Goal: Task Accomplishment & Management: Manage account settings

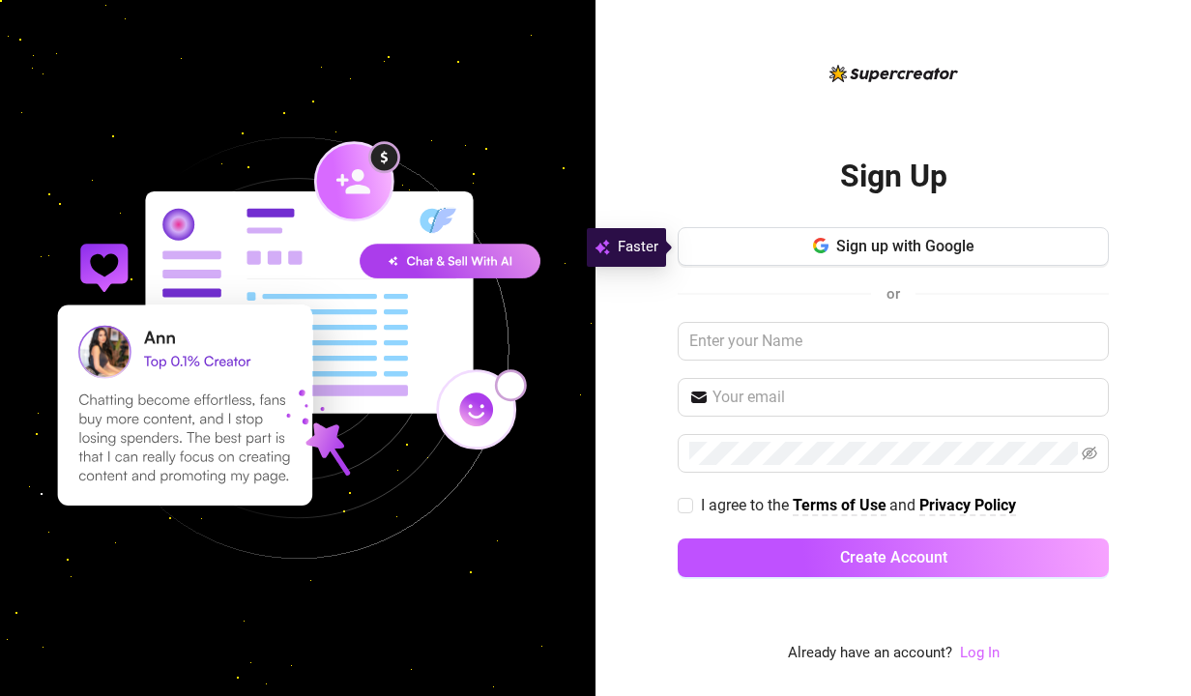
click at [988, 656] on link "Log In" at bounding box center [980, 652] width 40 height 17
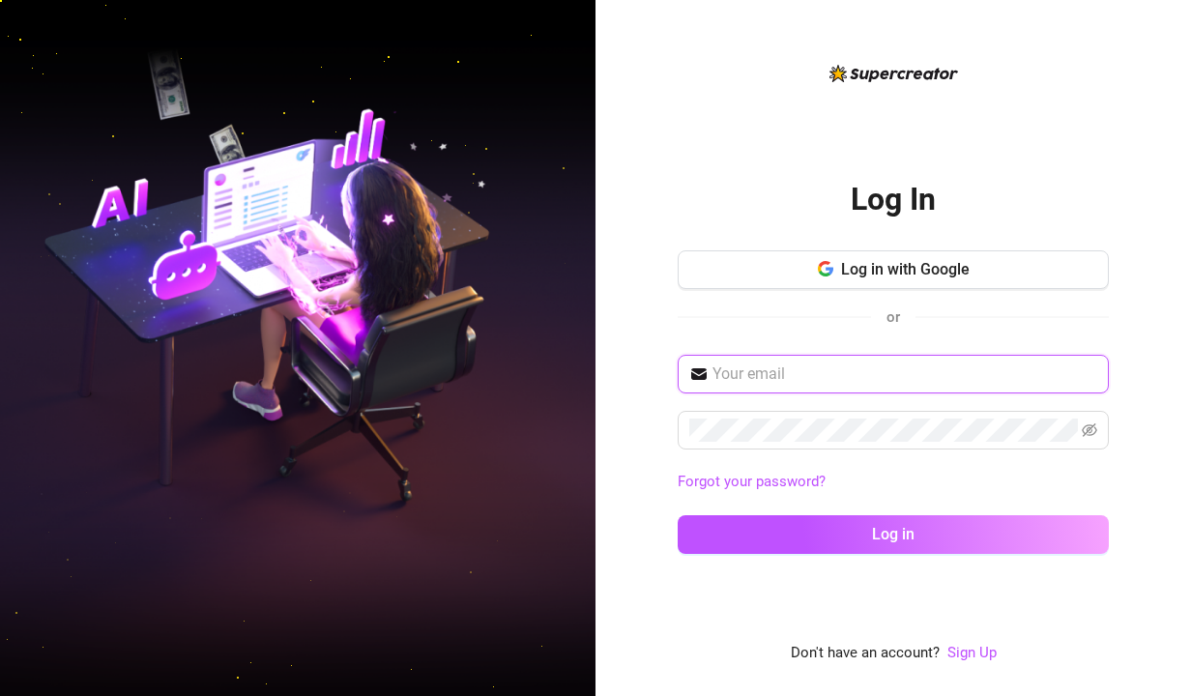
click at [740, 385] on input "text" at bounding box center [905, 374] width 385 height 23
paste input "rigby.assistant@gmail.com"
type input "rigby.assistant@gmail.com"
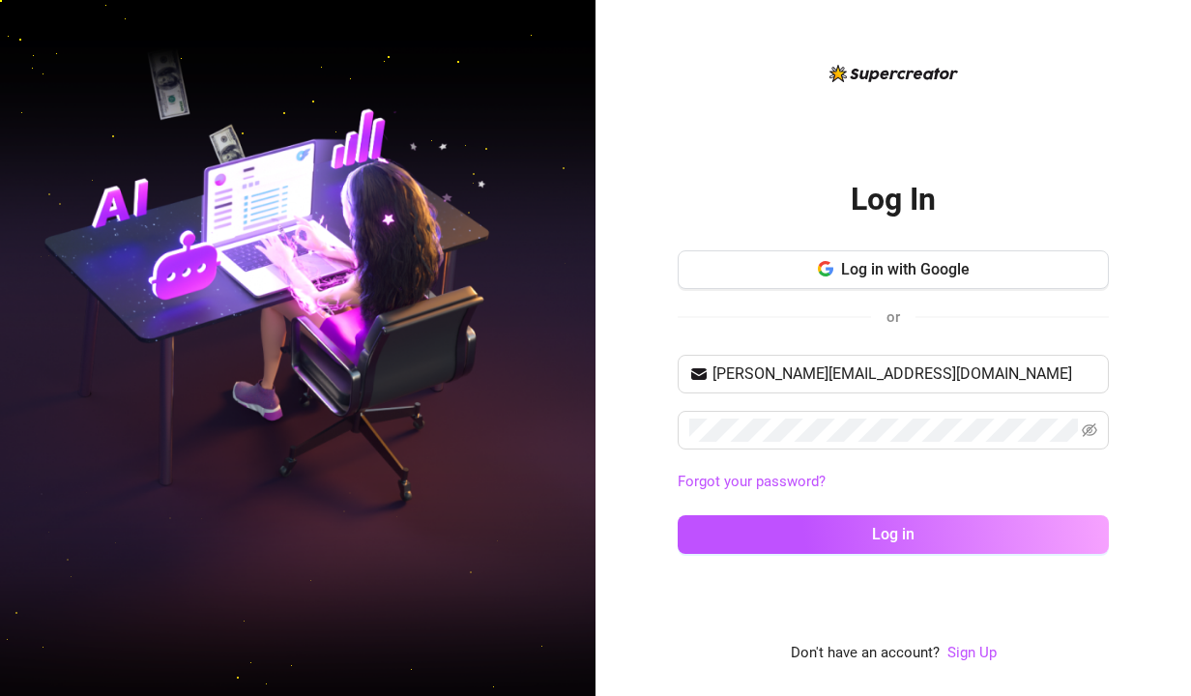
click at [638, 481] on div "Log In Log in with Google or rigby.assistant@gmail.com Forgot your password? Lo…" at bounding box center [894, 348] width 596 height 696
click at [1089, 431] on icon "eye-invisible" at bounding box center [1089, 429] width 15 height 15
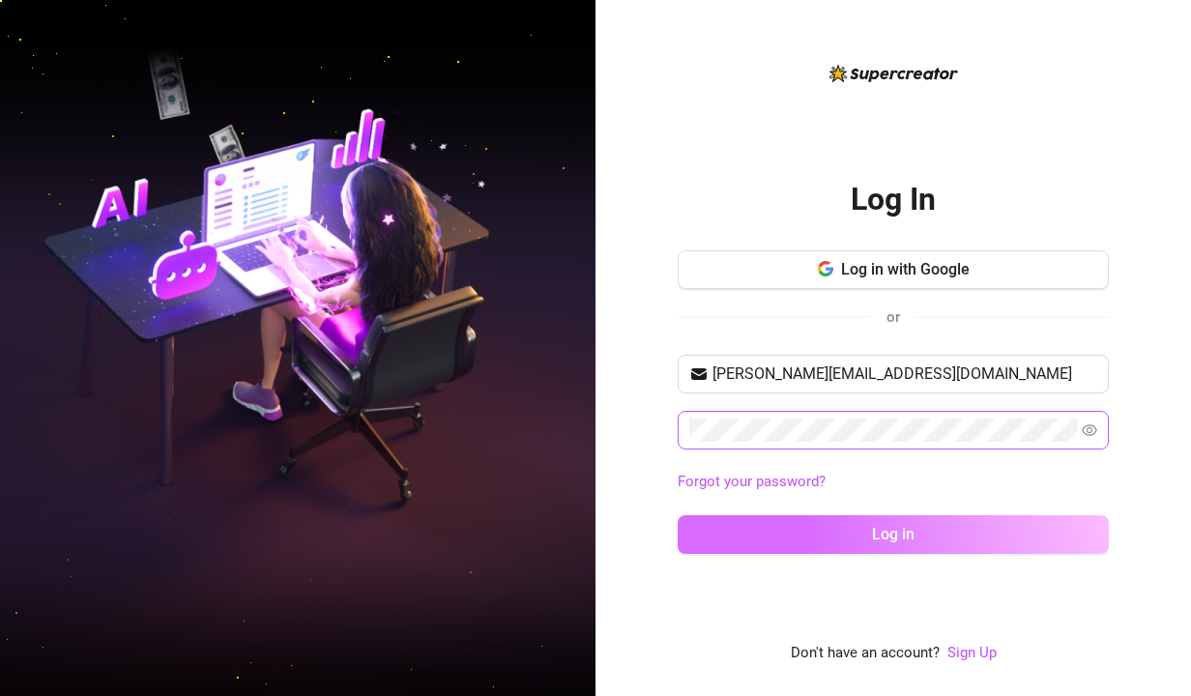
click at [920, 538] on button "Log in" at bounding box center [893, 534] width 431 height 39
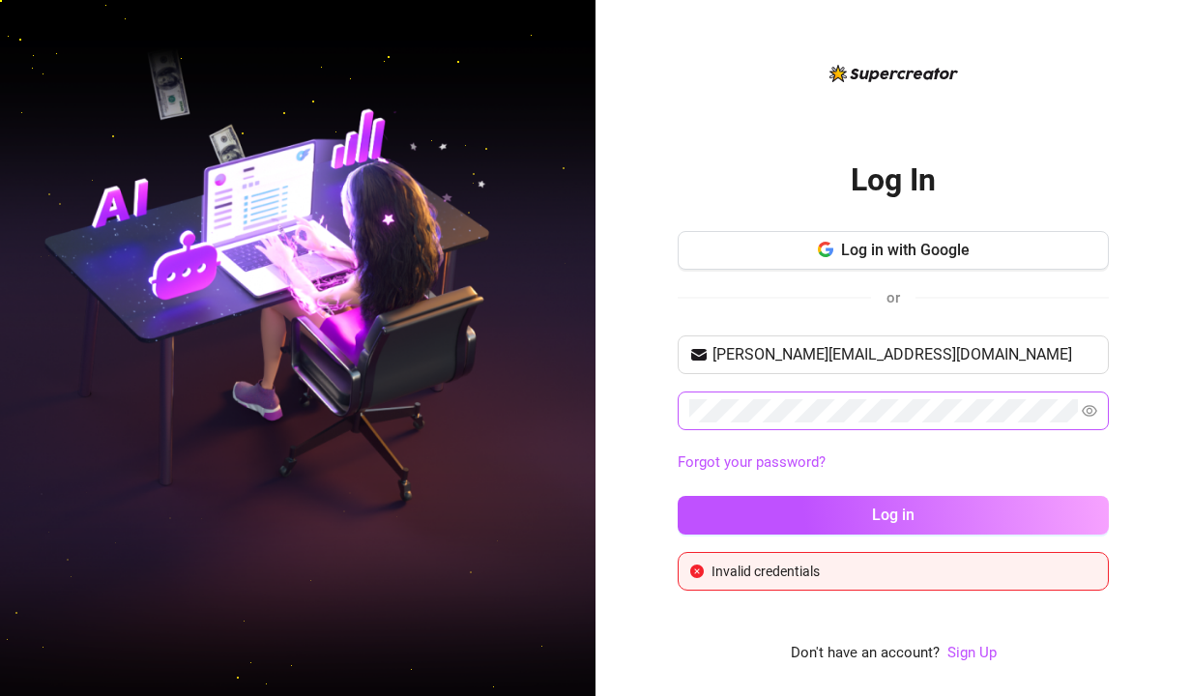
click at [678, 496] on button "Log in" at bounding box center [893, 515] width 431 height 39
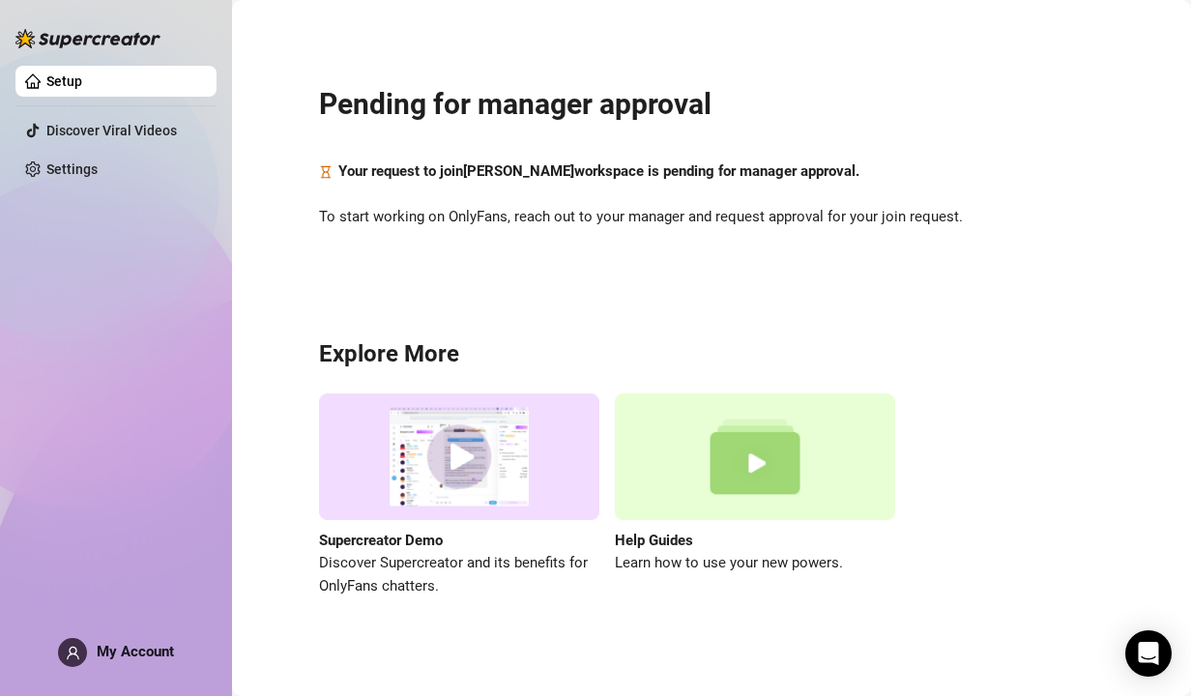
click at [619, 301] on div "Pending for manager approval Your request to join Gabriela Rigby workspace is p…" at bounding box center [711, 330] width 920 height 632
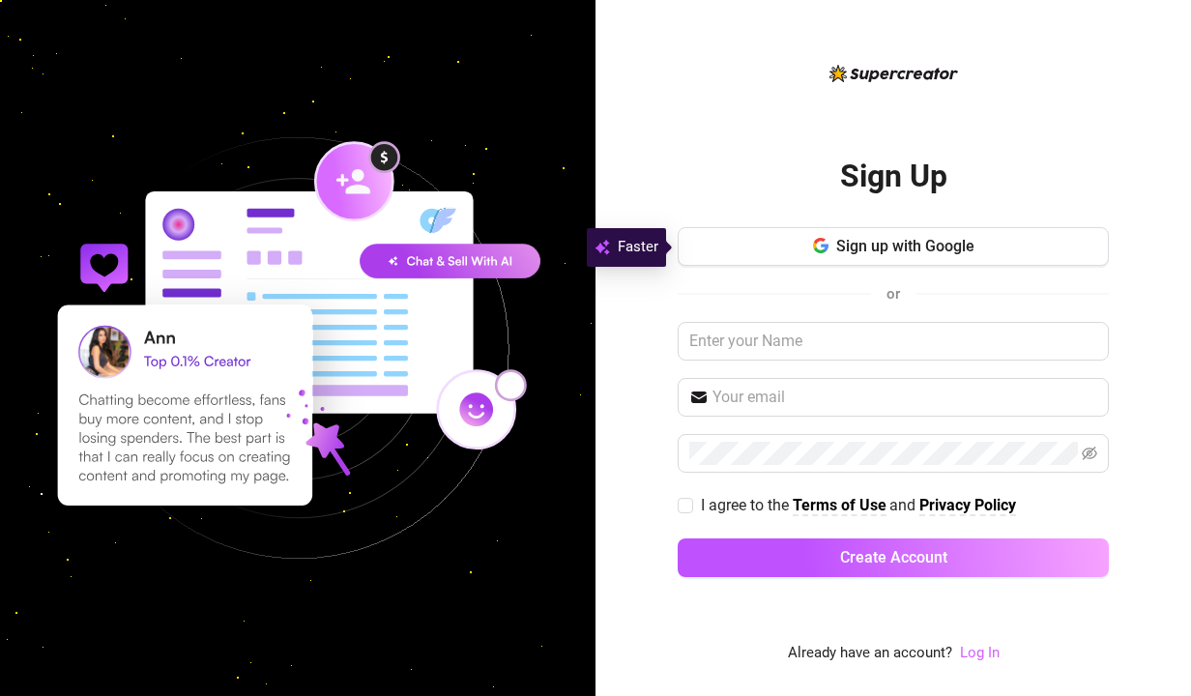
click at [995, 651] on link "Log In" at bounding box center [980, 652] width 40 height 17
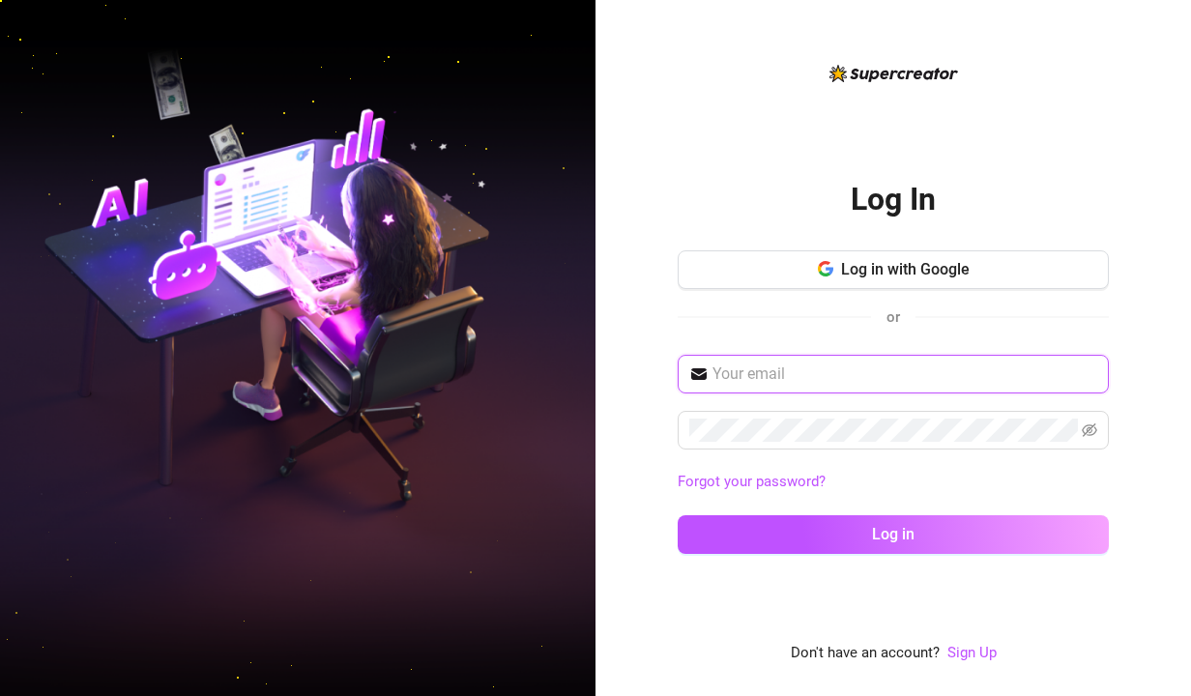
click at [774, 366] on input "text" at bounding box center [905, 374] width 385 height 23
type input "[PERSON_NAME][EMAIL_ADDRESS][DOMAIN_NAME]"
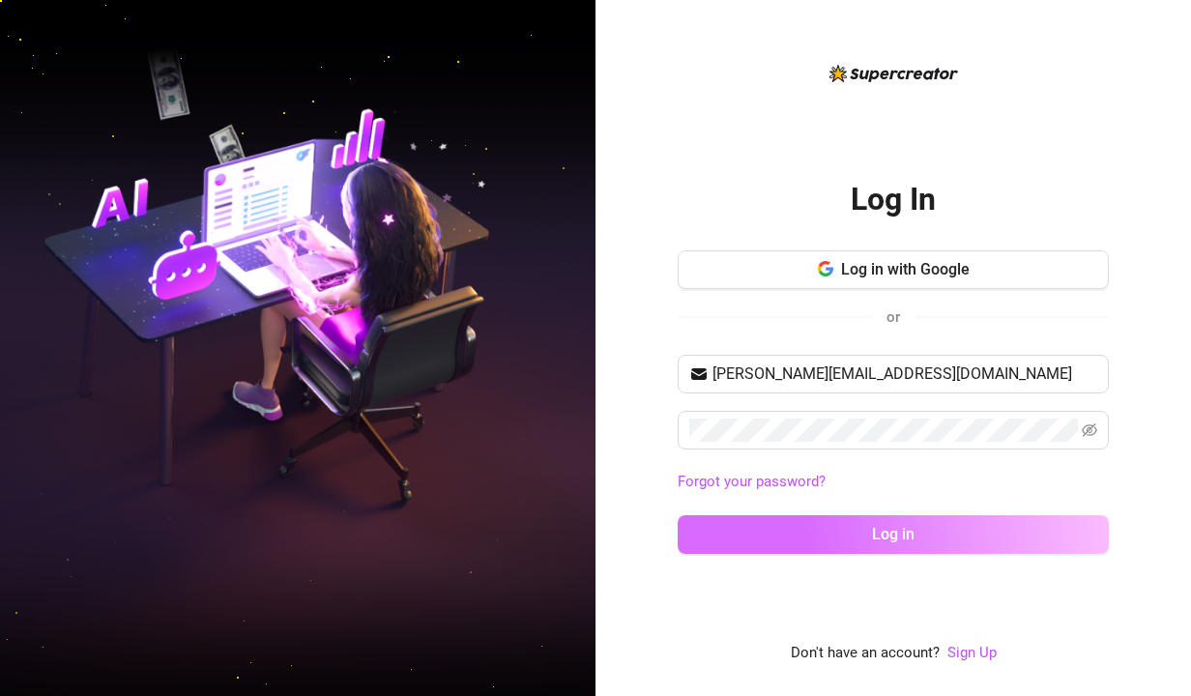
click at [691, 529] on button "Log in" at bounding box center [893, 534] width 431 height 39
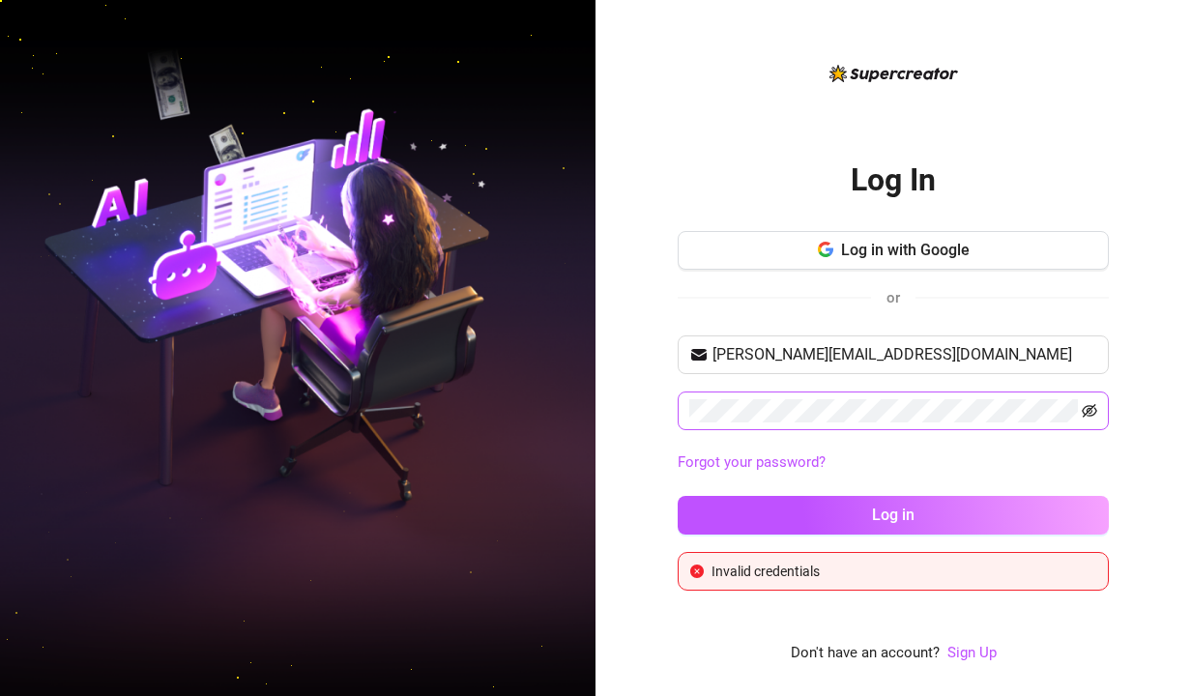
click at [1086, 412] on icon "eye-invisible" at bounding box center [1089, 410] width 15 height 15
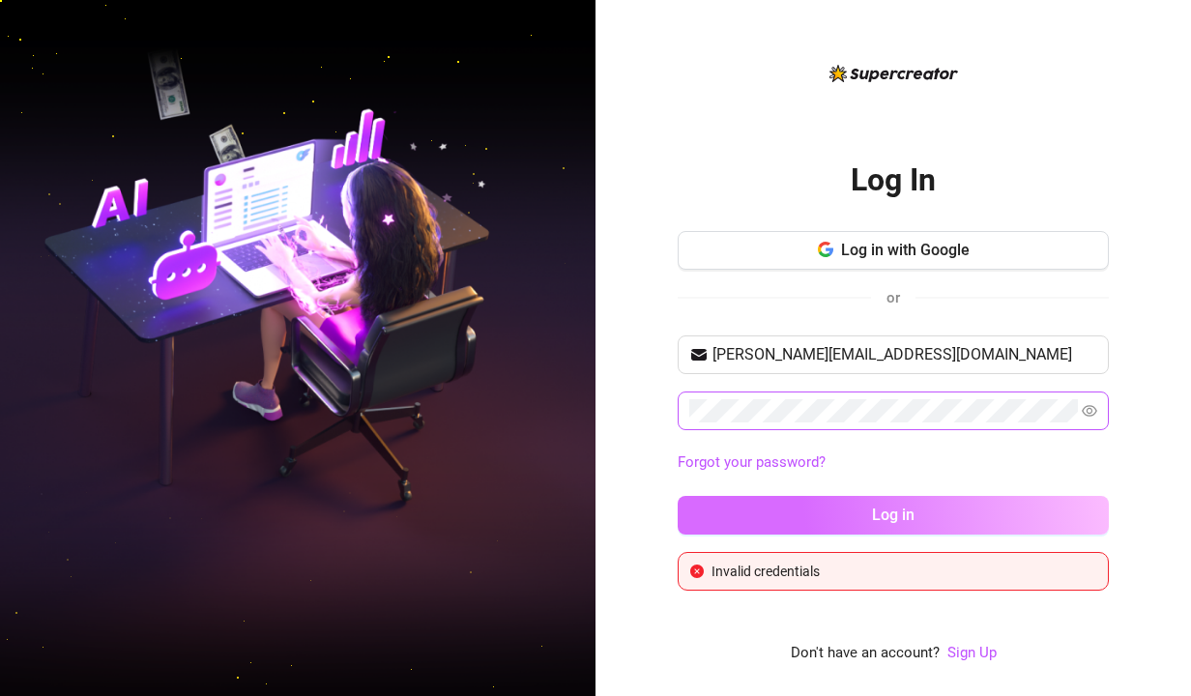
click at [990, 511] on button "Log in" at bounding box center [893, 515] width 431 height 39
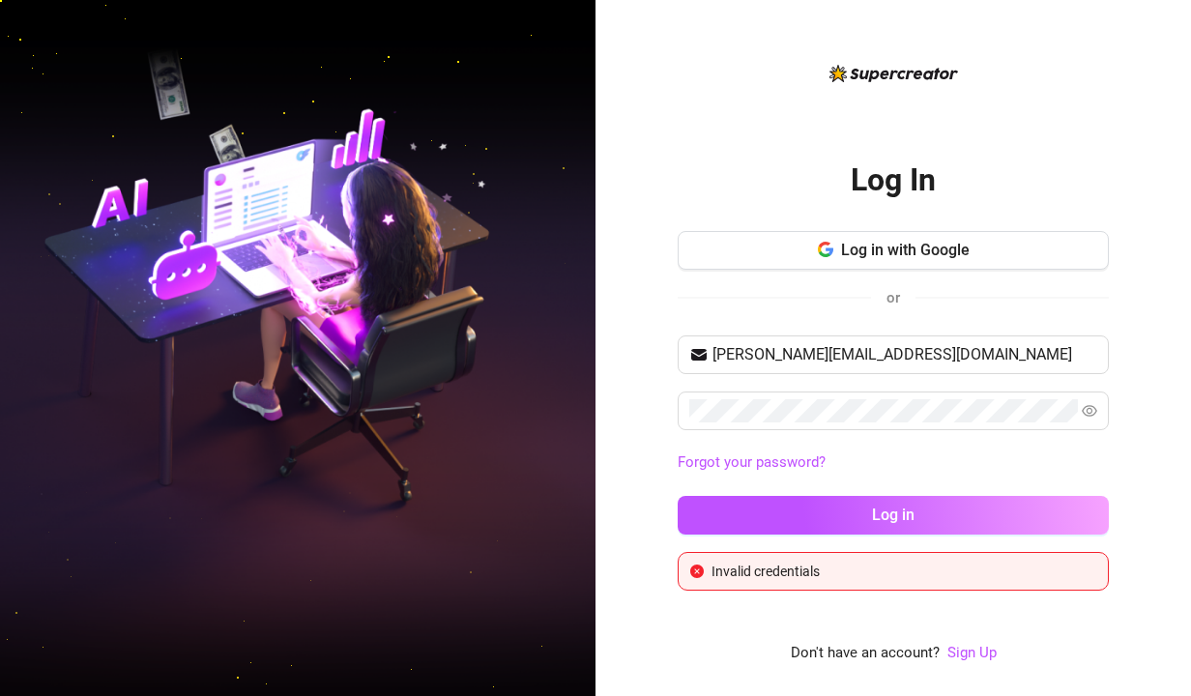
click at [1148, 386] on div "Log In Log in with Google or rigby.assistant@gmail.com Forgot your password? Lo…" at bounding box center [894, 348] width 596 height 696
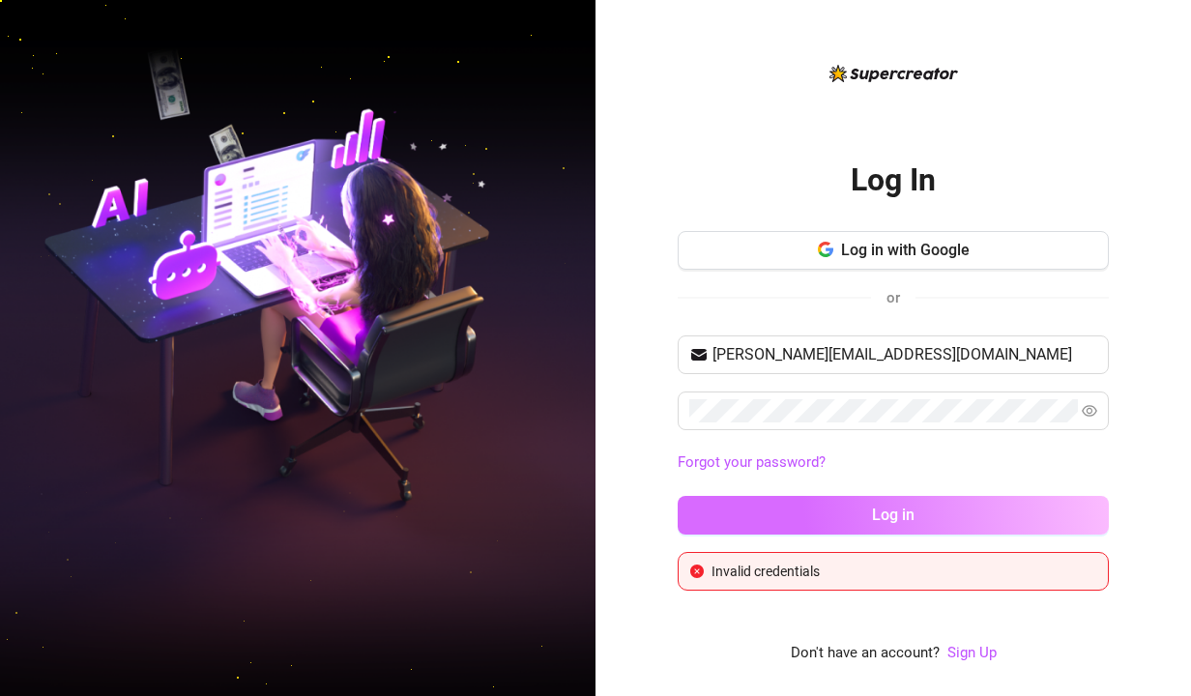
click at [905, 514] on span "Log in" at bounding box center [893, 515] width 43 height 18
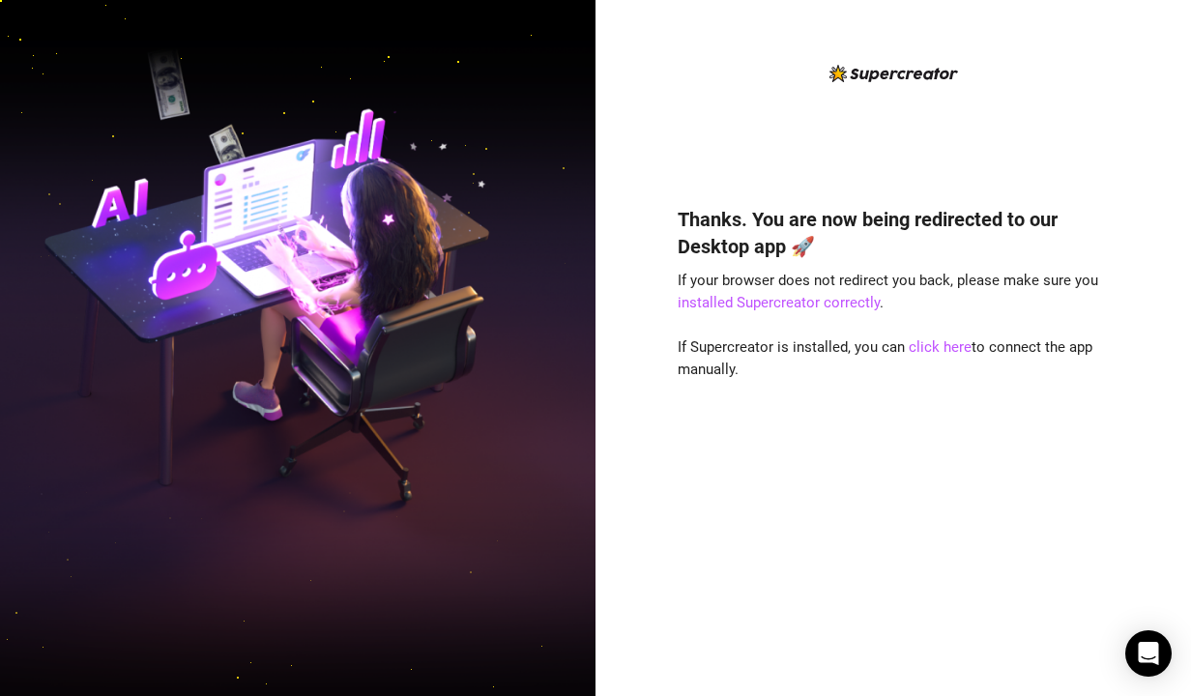
click at [837, 434] on div "Thanks. You are now being redirected to our Desktop app 🚀 If your browser does …" at bounding box center [893, 422] width 431 height 485
click at [931, 346] on link "click here" at bounding box center [940, 346] width 63 height 17
click at [941, 346] on link "click here" at bounding box center [940, 346] width 63 height 17
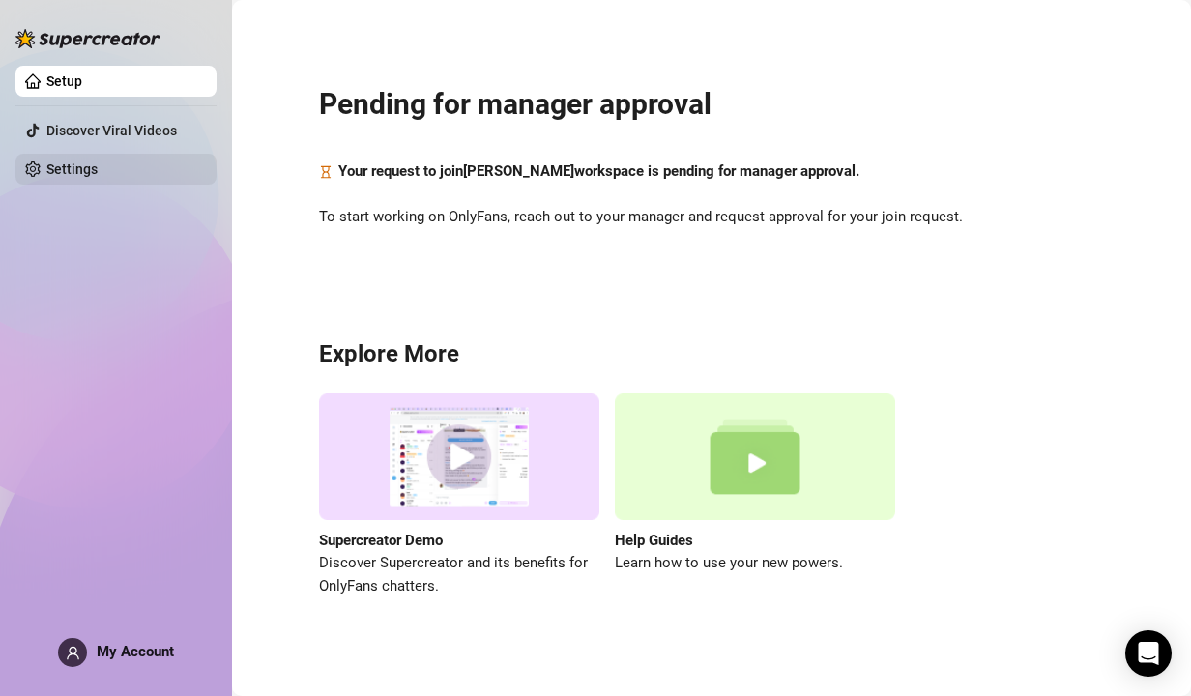
click at [66, 169] on link "Settings" at bounding box center [71, 168] width 51 height 15
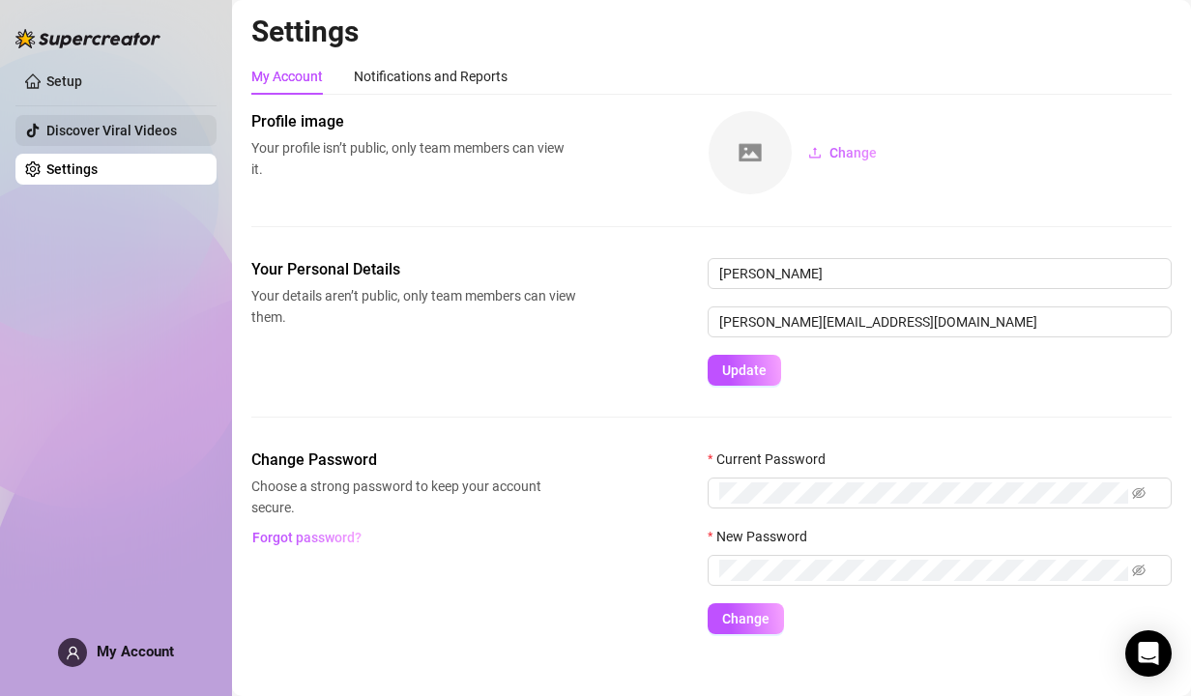
click at [77, 123] on link "Discover Viral Videos" at bounding box center [111, 130] width 131 height 15
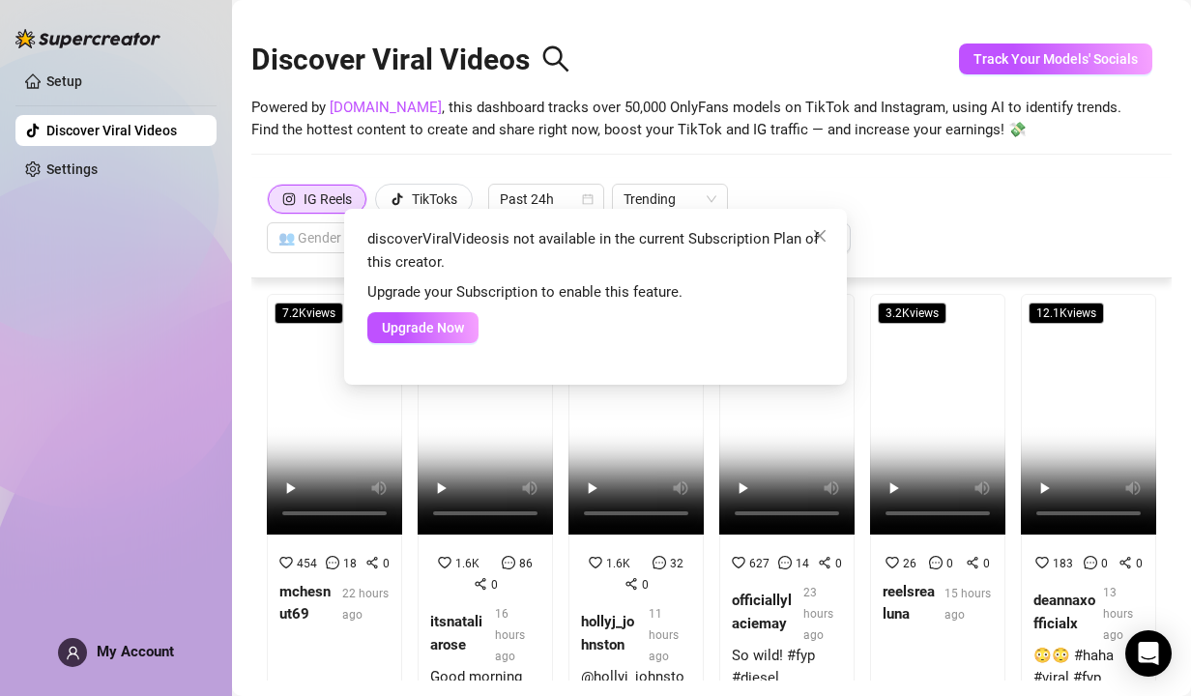
click at [69, 76] on div "discoverViralVideos is not available in the current Subscription Plan of this c…" at bounding box center [595, 348] width 1191 height 696
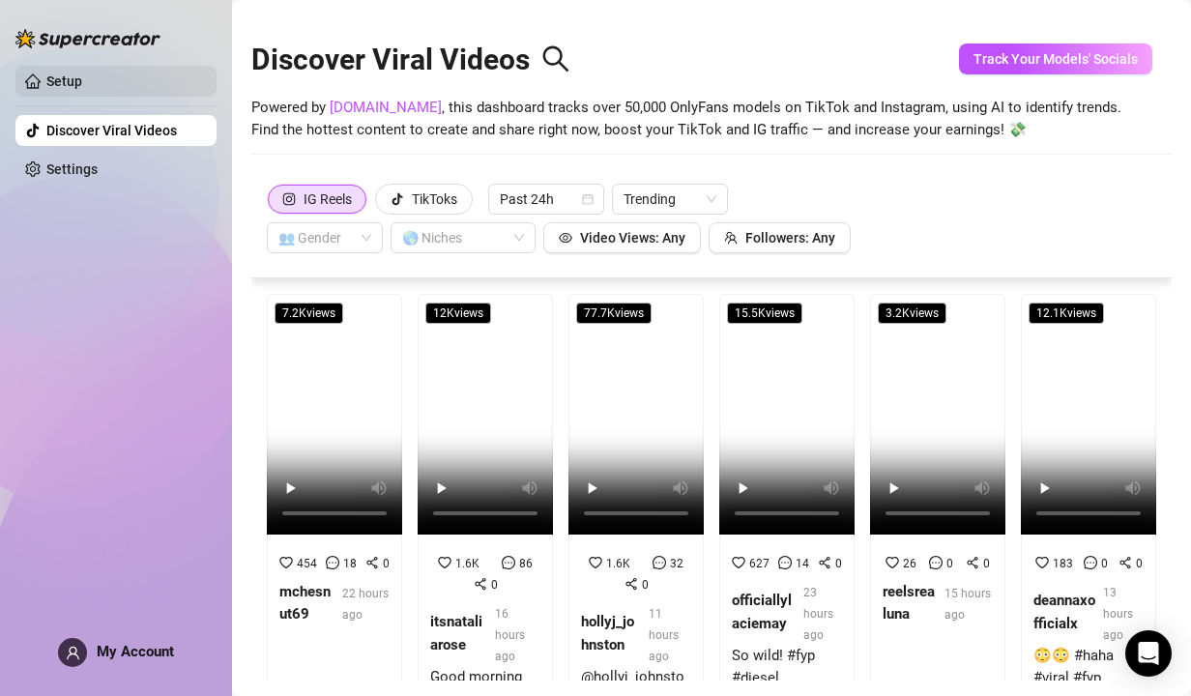
click at [58, 80] on link "Setup" at bounding box center [64, 80] width 36 height 15
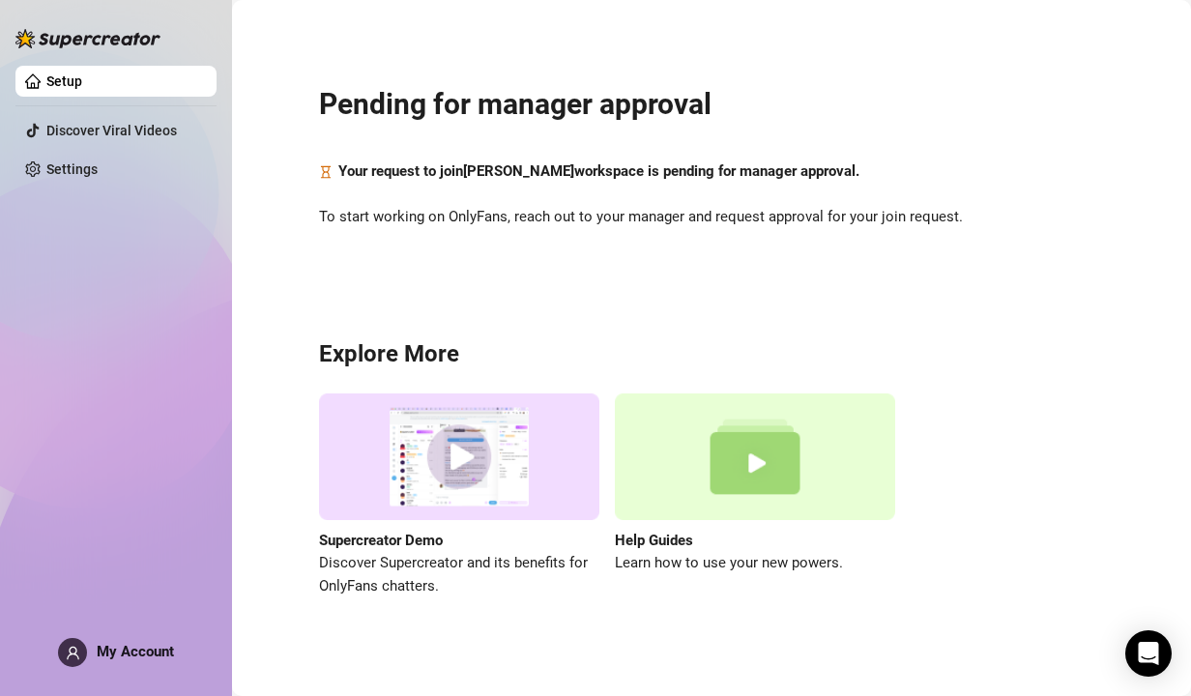
click at [103, 660] on div "My Account" at bounding box center [116, 652] width 116 height 29
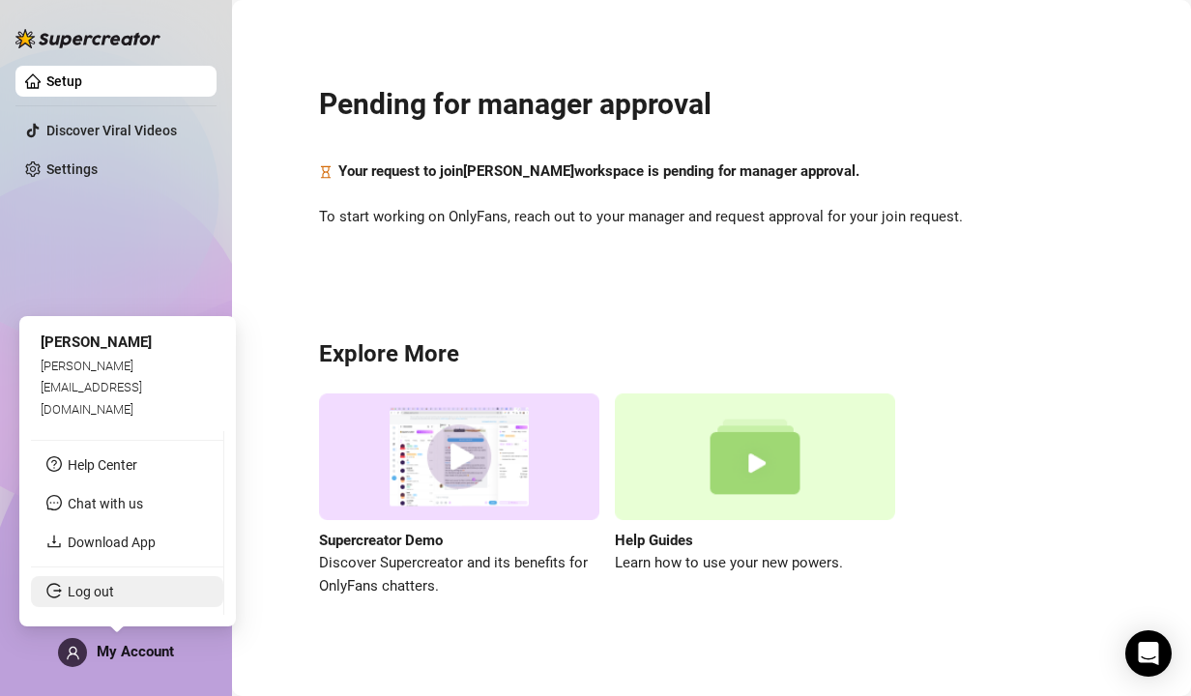
click at [90, 598] on link "Log out" at bounding box center [91, 591] width 46 height 15
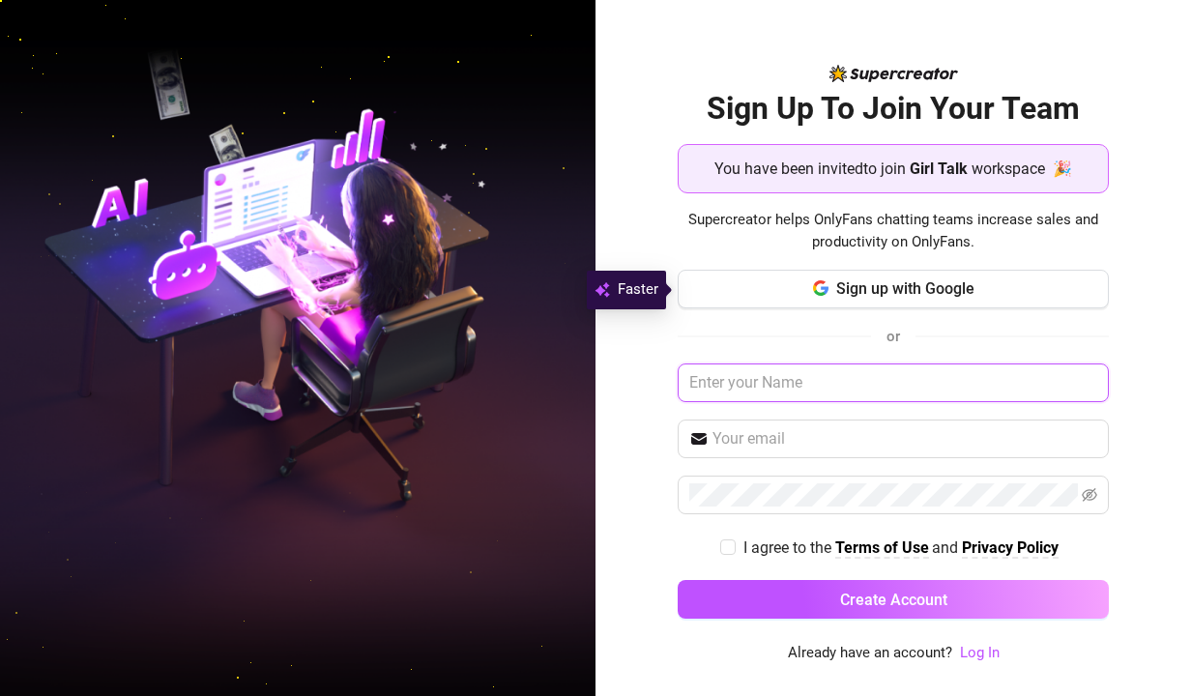
click at [749, 376] on input "text" at bounding box center [893, 383] width 431 height 39
paste input "[PERSON_NAME][EMAIL_ADDRESS][DOMAIN_NAME]"
type input "[PERSON_NAME][EMAIL_ADDRESS][DOMAIN_NAME]"
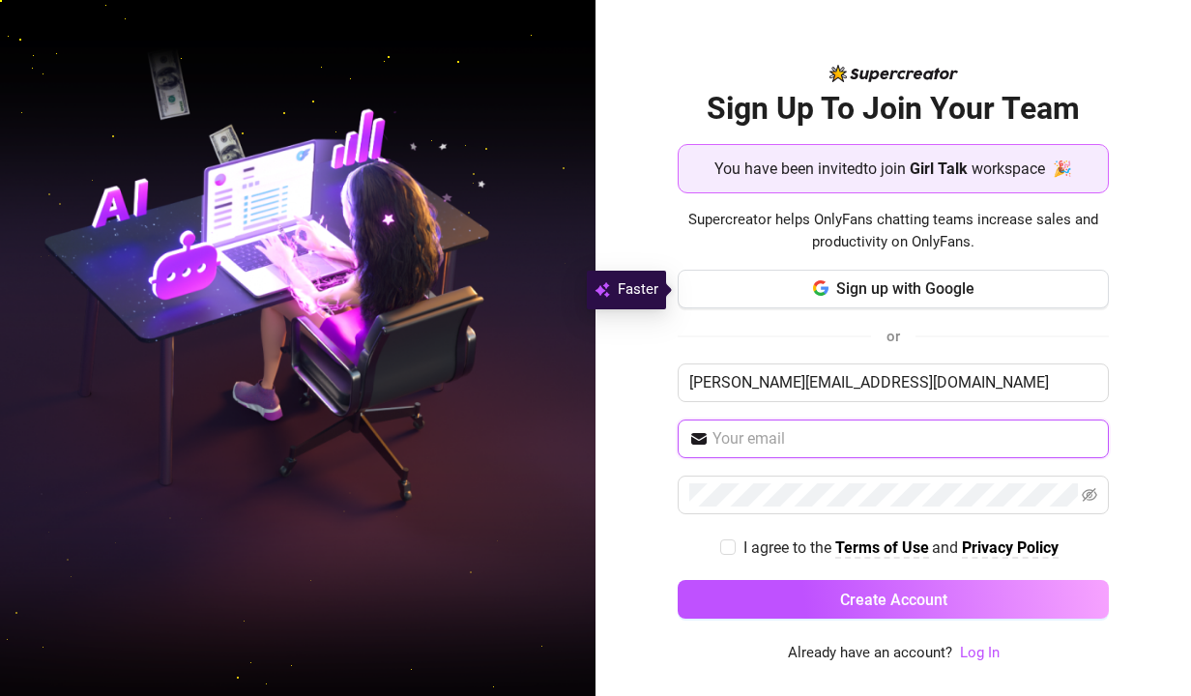
click at [737, 431] on input "text" at bounding box center [905, 438] width 385 height 23
paste input "Aurysupercreator2025"
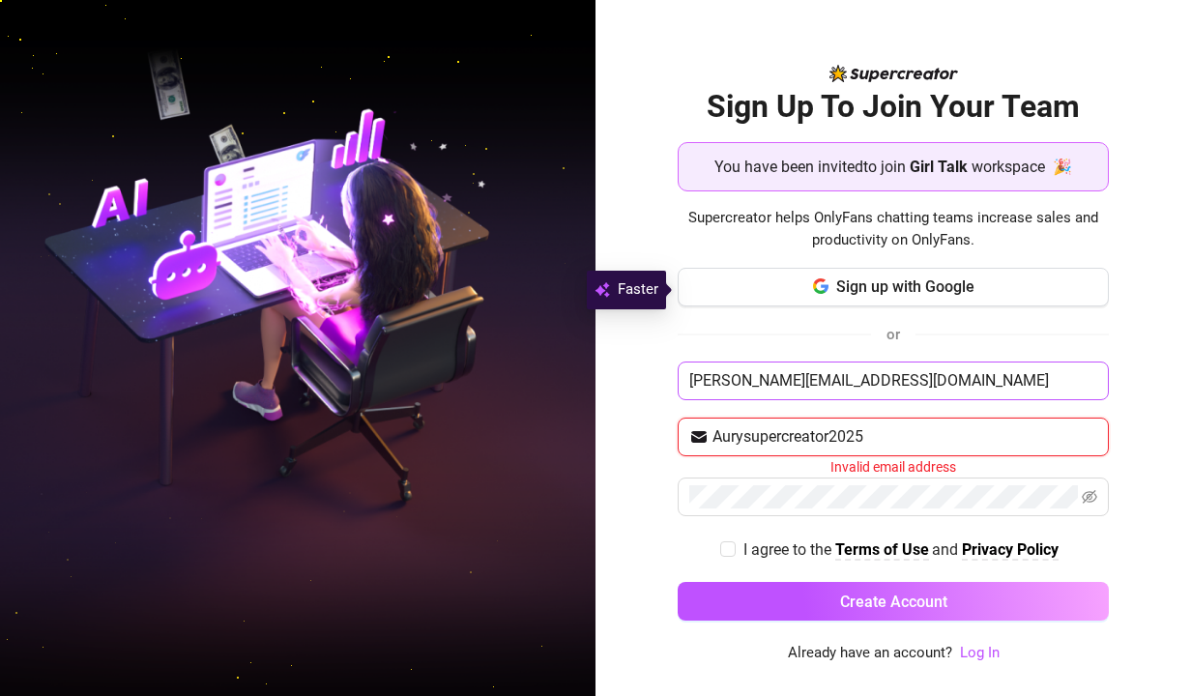
type input "Aurysupercreator2025"
click at [889, 385] on input "[PERSON_NAME][EMAIL_ADDRESS][DOMAIN_NAME]" at bounding box center [893, 381] width 431 height 39
type input "rigby.assistant@gmail.com"
click at [987, 656] on link "Log In" at bounding box center [980, 652] width 40 height 17
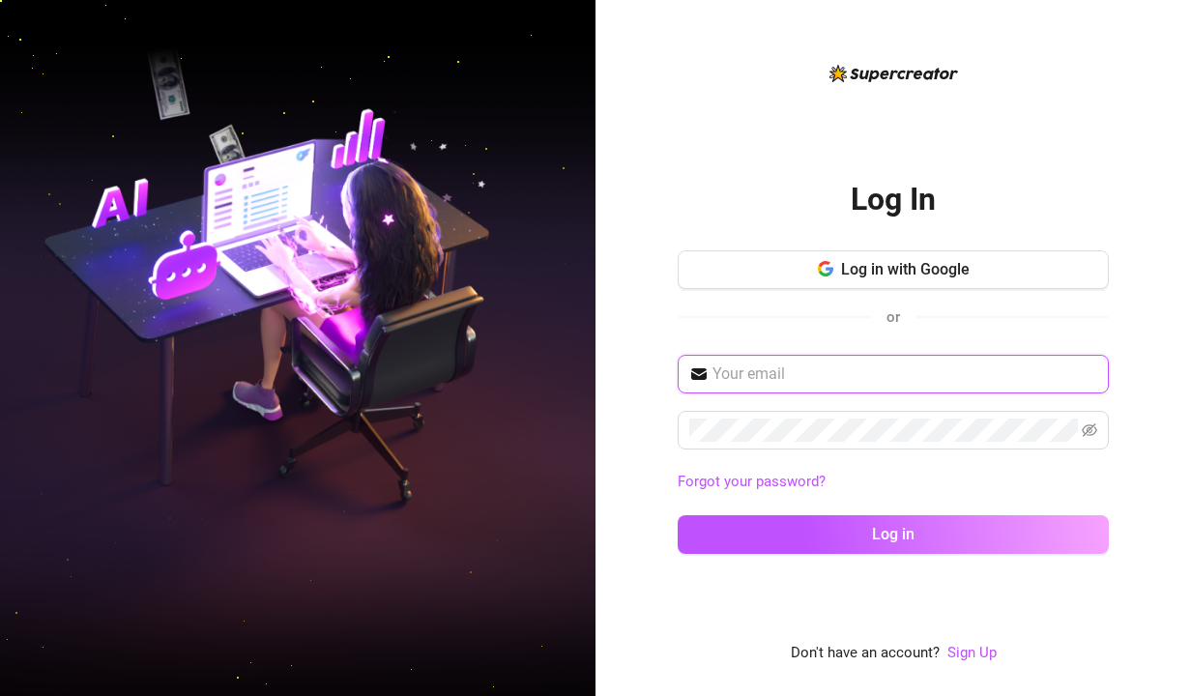
click at [746, 374] on input "text" at bounding box center [905, 374] width 385 height 23
paste input "rigby.assistant@gmail.com"
type input "rigby.assistant@gmail.com"
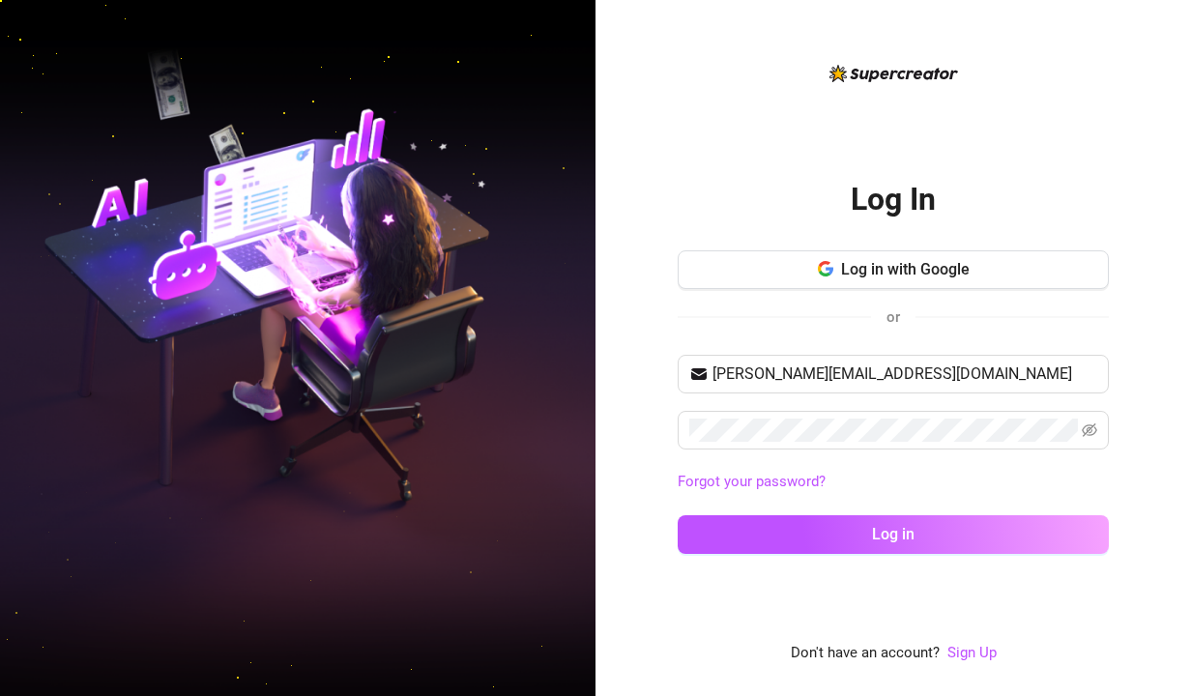
click at [639, 469] on div "Log In Log in with Google or rigby.assistant@gmail.com Forgot your password? Lo…" at bounding box center [894, 348] width 596 height 696
click at [1087, 428] on icon "eye-invisible" at bounding box center [1090, 430] width 15 height 14
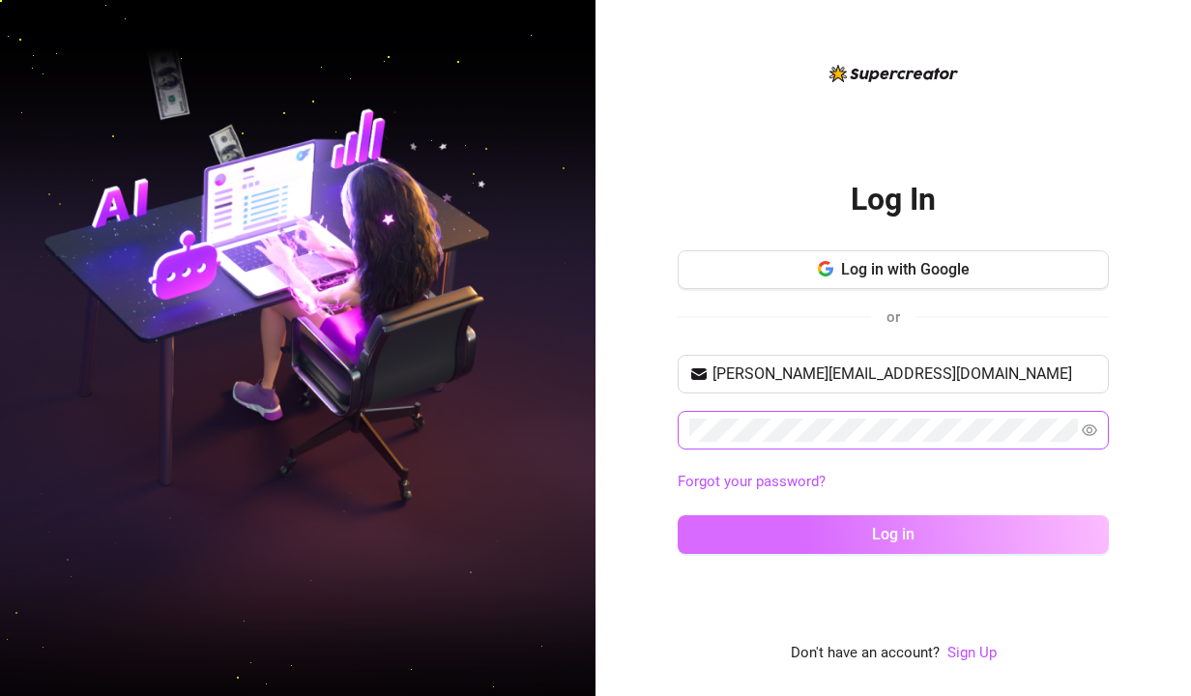
click at [934, 542] on button "Log in" at bounding box center [893, 534] width 431 height 39
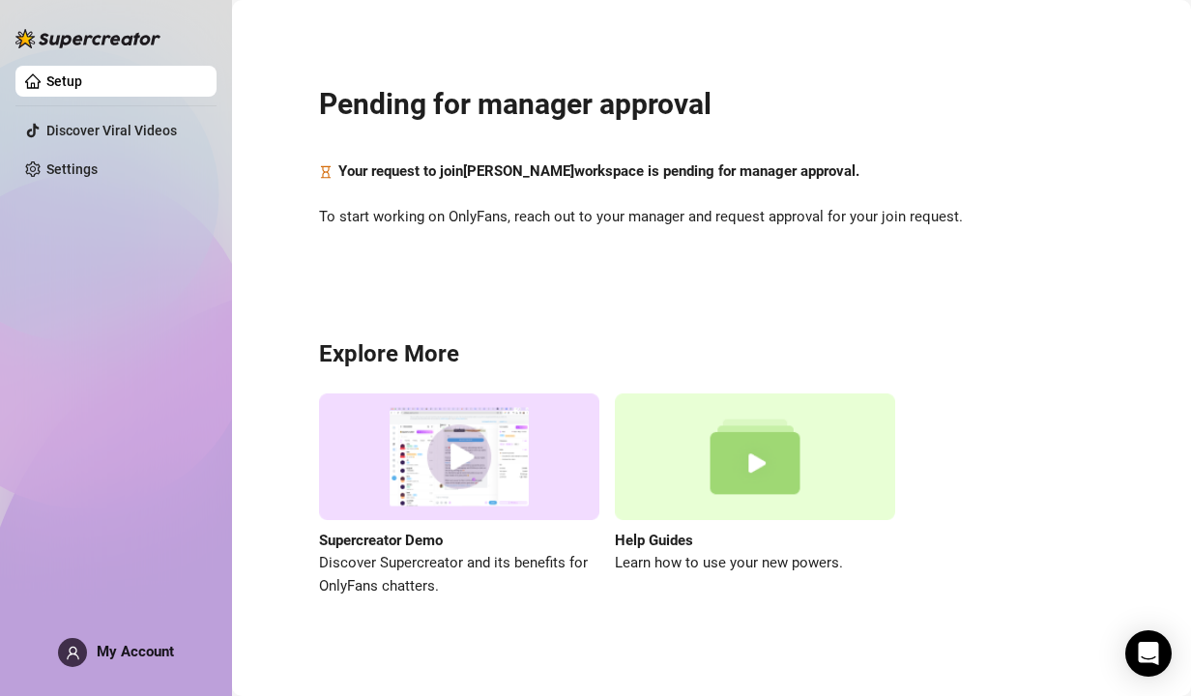
click at [143, 652] on span "My Account" at bounding box center [135, 651] width 77 height 17
click at [119, 647] on span "My Account" at bounding box center [135, 651] width 77 height 17
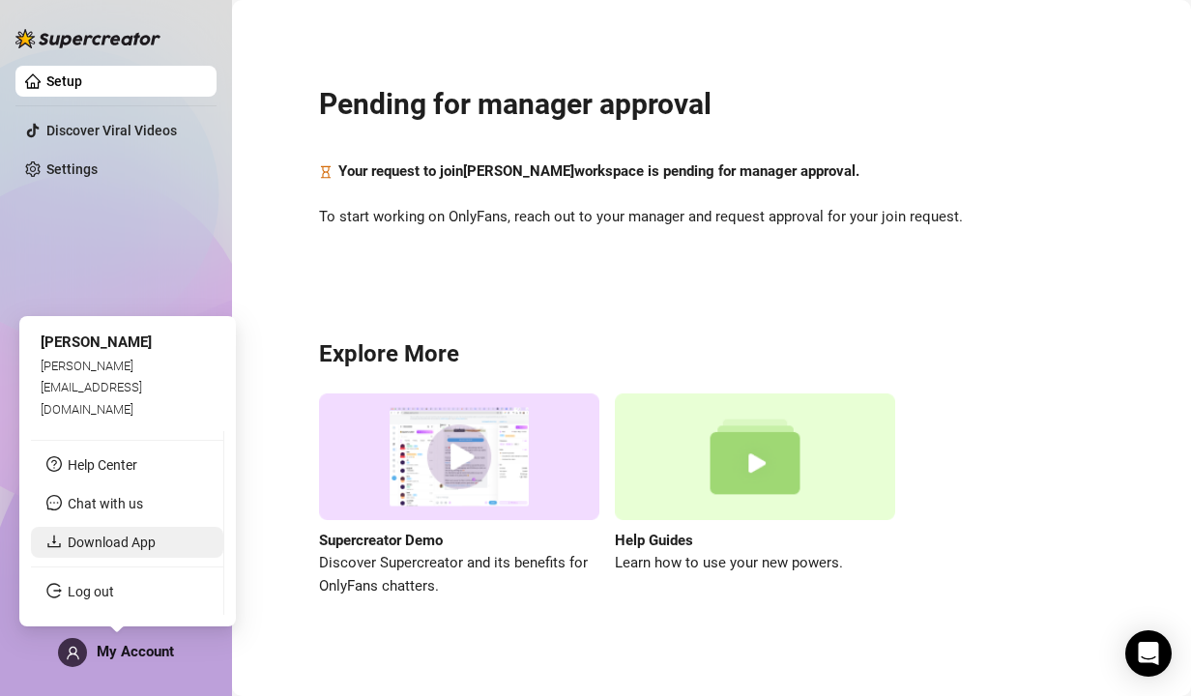
click at [110, 539] on link "Download App" at bounding box center [112, 542] width 88 height 15
click at [94, 598] on link "Log out" at bounding box center [91, 591] width 46 height 15
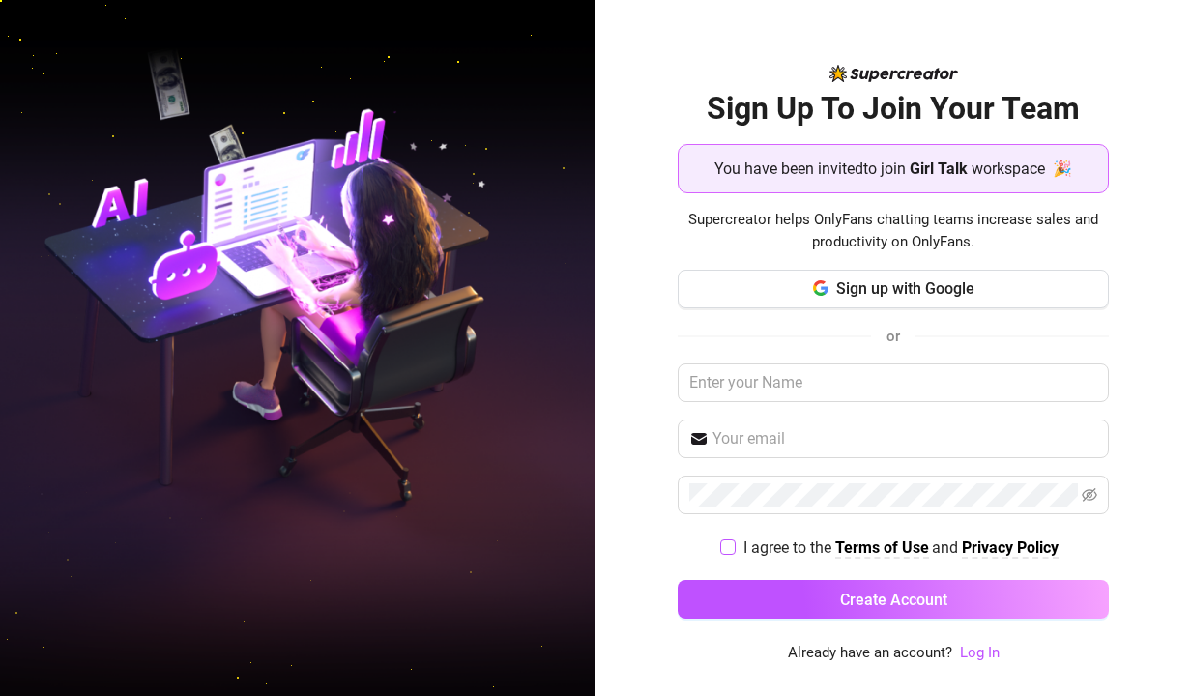
click at [726, 547] on input "I agree to the Terms of Use and Privacy Policy" at bounding box center [727, 546] width 14 height 14
checkbox input "true"
click at [979, 648] on link "Log In" at bounding box center [980, 652] width 40 height 17
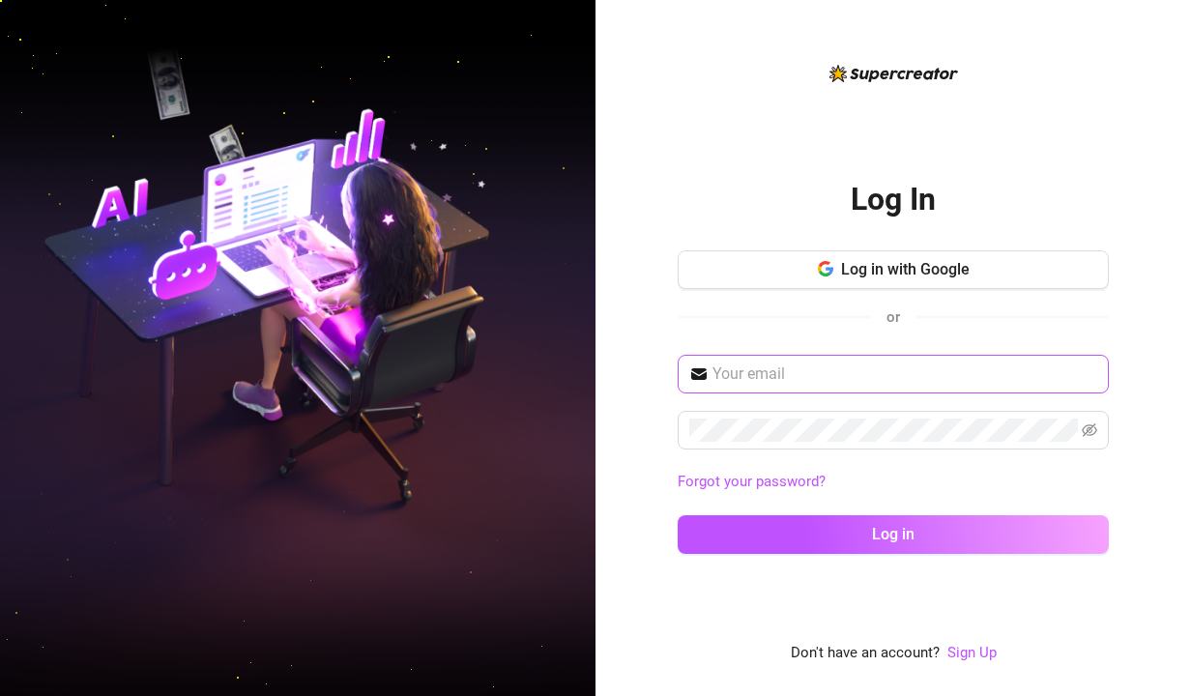
click at [770, 390] on span at bounding box center [893, 374] width 431 height 39
click at [766, 369] on input "text" at bounding box center [905, 374] width 385 height 23
paste input "[PERSON_NAME][EMAIL_ADDRESS][DOMAIN_NAME]"
type input "[PERSON_NAME][EMAIL_ADDRESS][DOMAIN_NAME]"
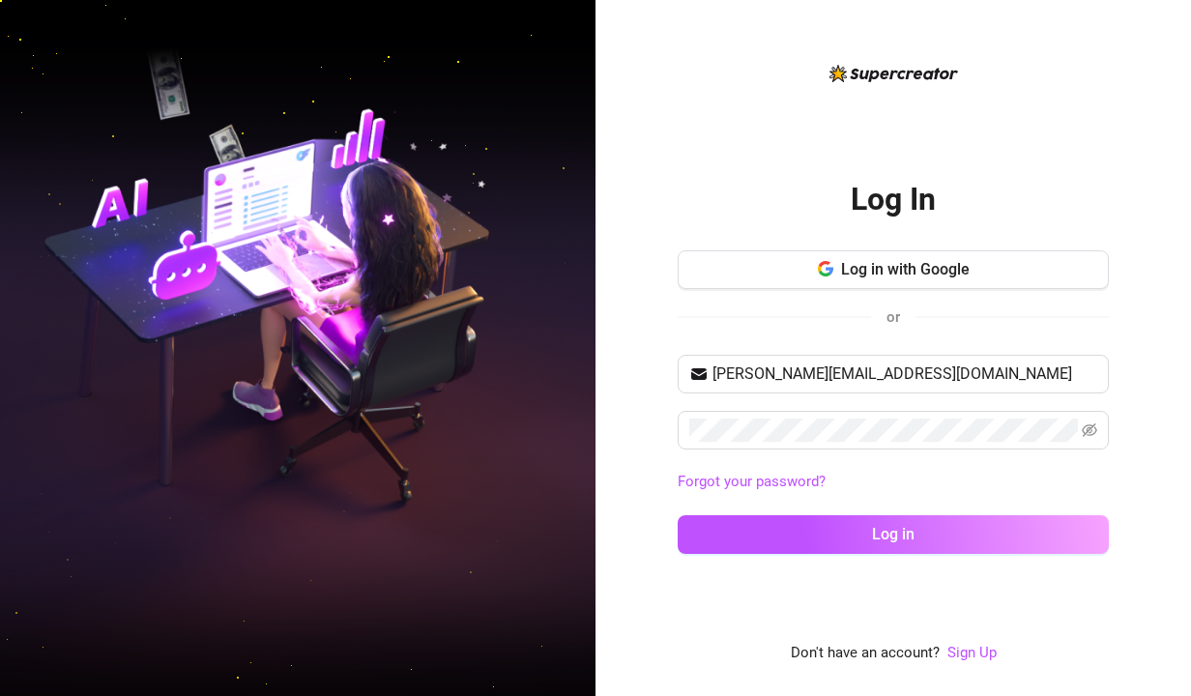
click at [653, 485] on div "Log In Log in with Google or [PERSON_NAME][EMAIL_ADDRESS][DOMAIN_NAME] Forgot y…" at bounding box center [894, 348] width 596 height 696
click at [1091, 431] on icon "eye-invisible" at bounding box center [1091, 430] width 4 height 4
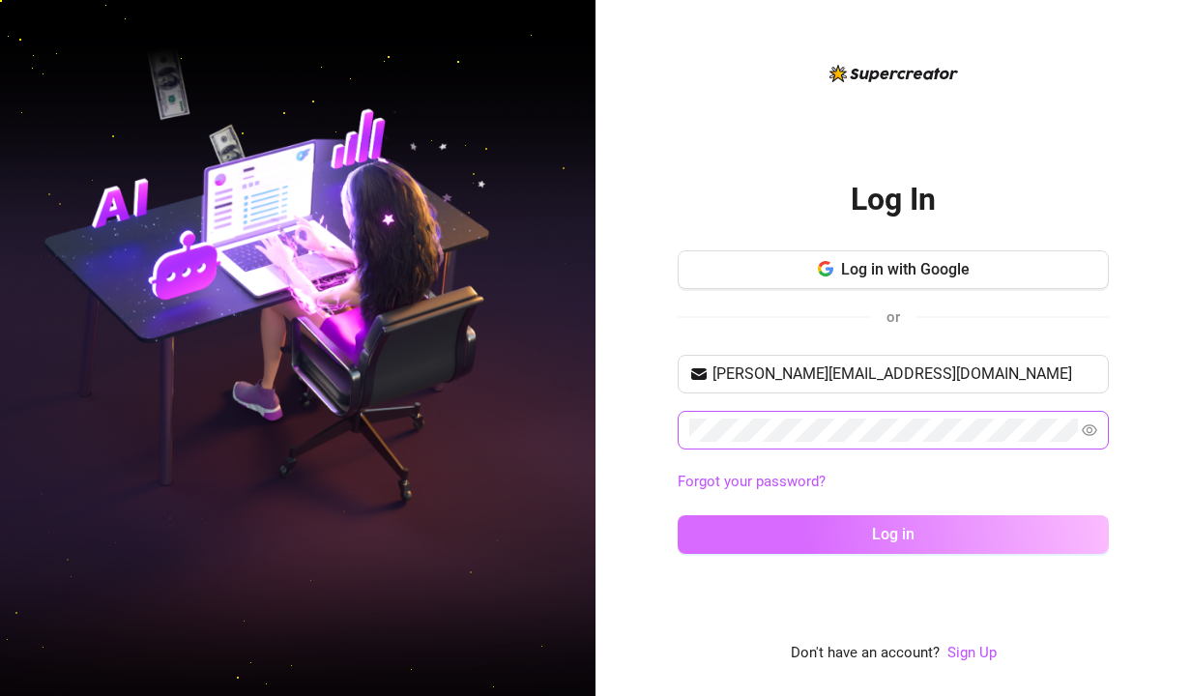
click at [934, 527] on button "Log in" at bounding box center [893, 534] width 431 height 39
